Goal: Find specific page/section: Find specific page/section

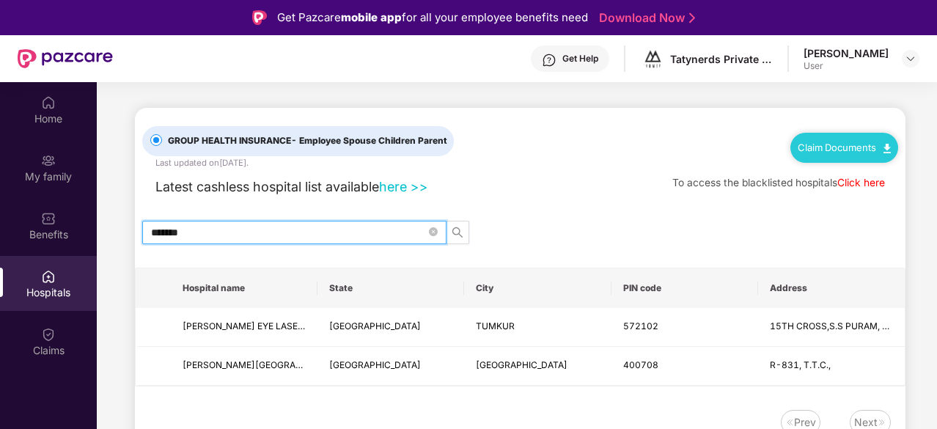
scroll to position [82, 0]
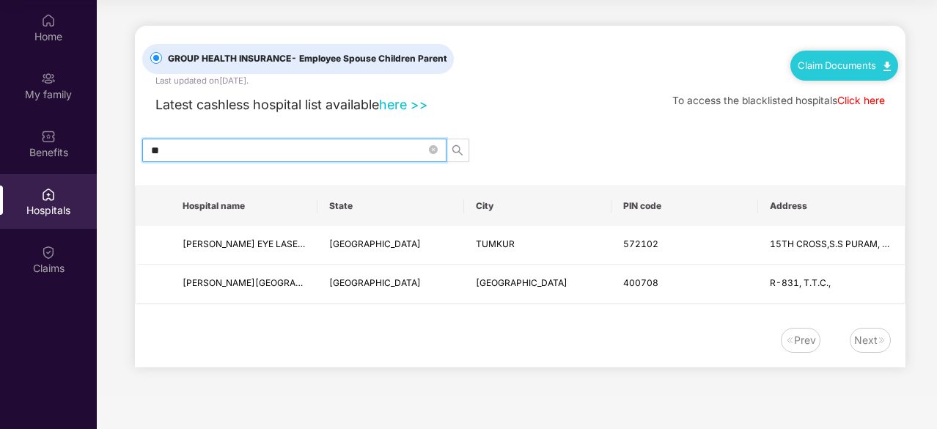
type input "*"
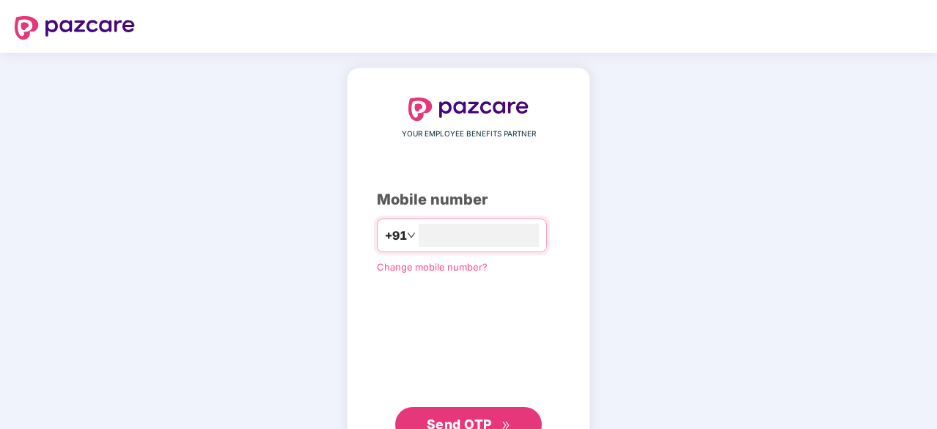
type input "**********"
click at [466, 416] on span "Send OTP" at bounding box center [459, 423] width 65 height 15
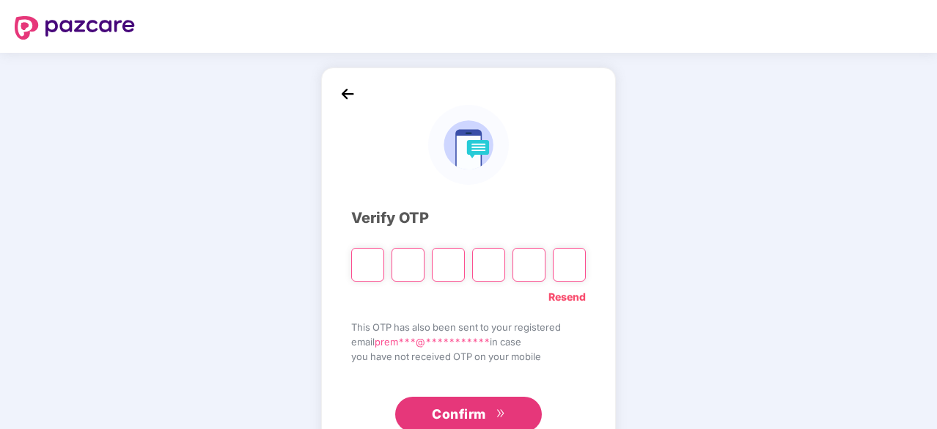
type input "*"
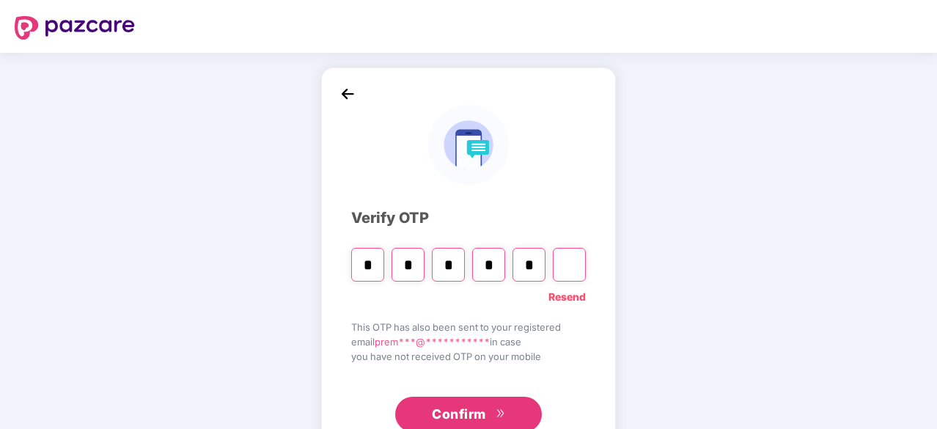
type input "*"
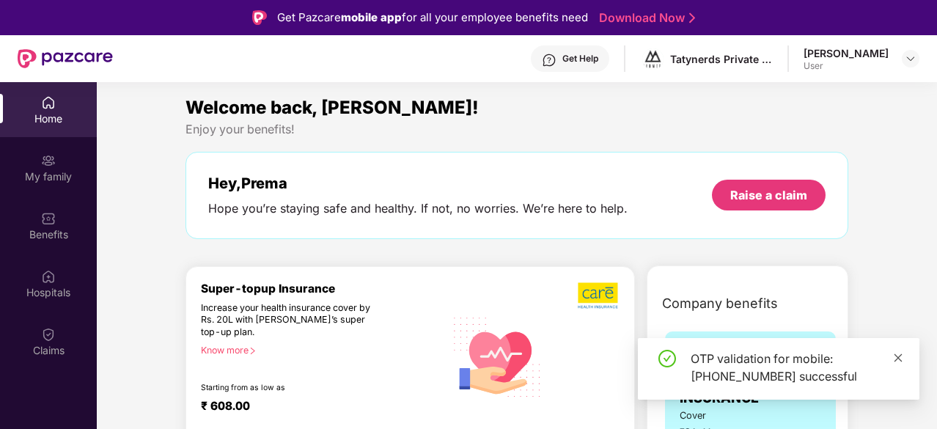
click at [896, 353] on icon "close" at bounding box center [898, 358] width 10 height 10
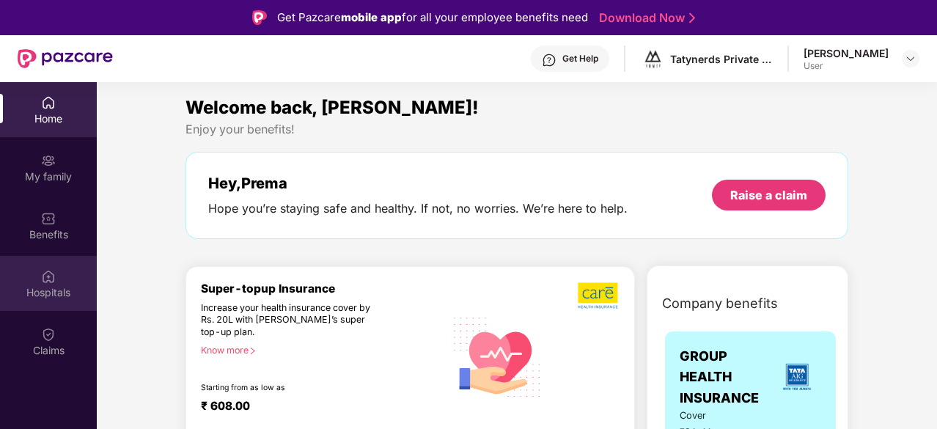
click at [44, 273] on img at bounding box center [48, 276] width 15 height 15
